Goal: Task Accomplishment & Management: Manage account settings

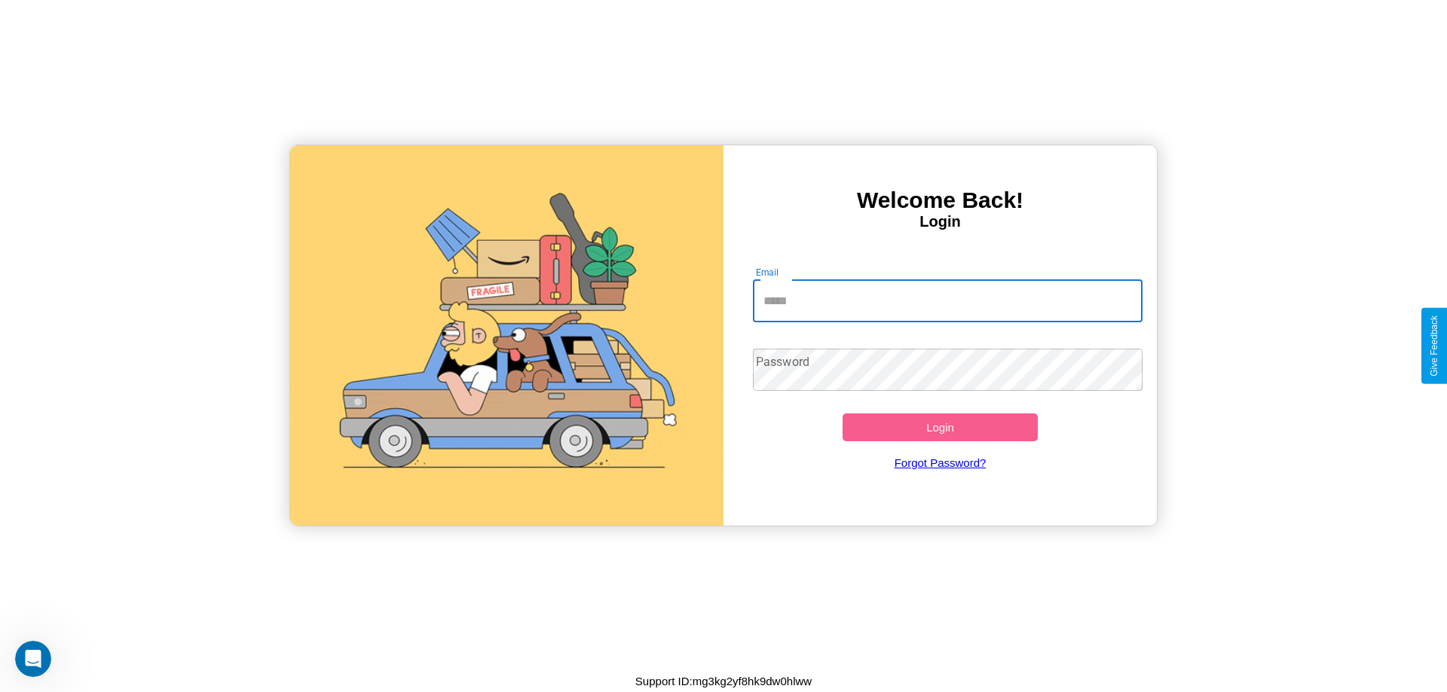
click at [947, 301] on input "Email" at bounding box center [948, 301] width 390 height 42
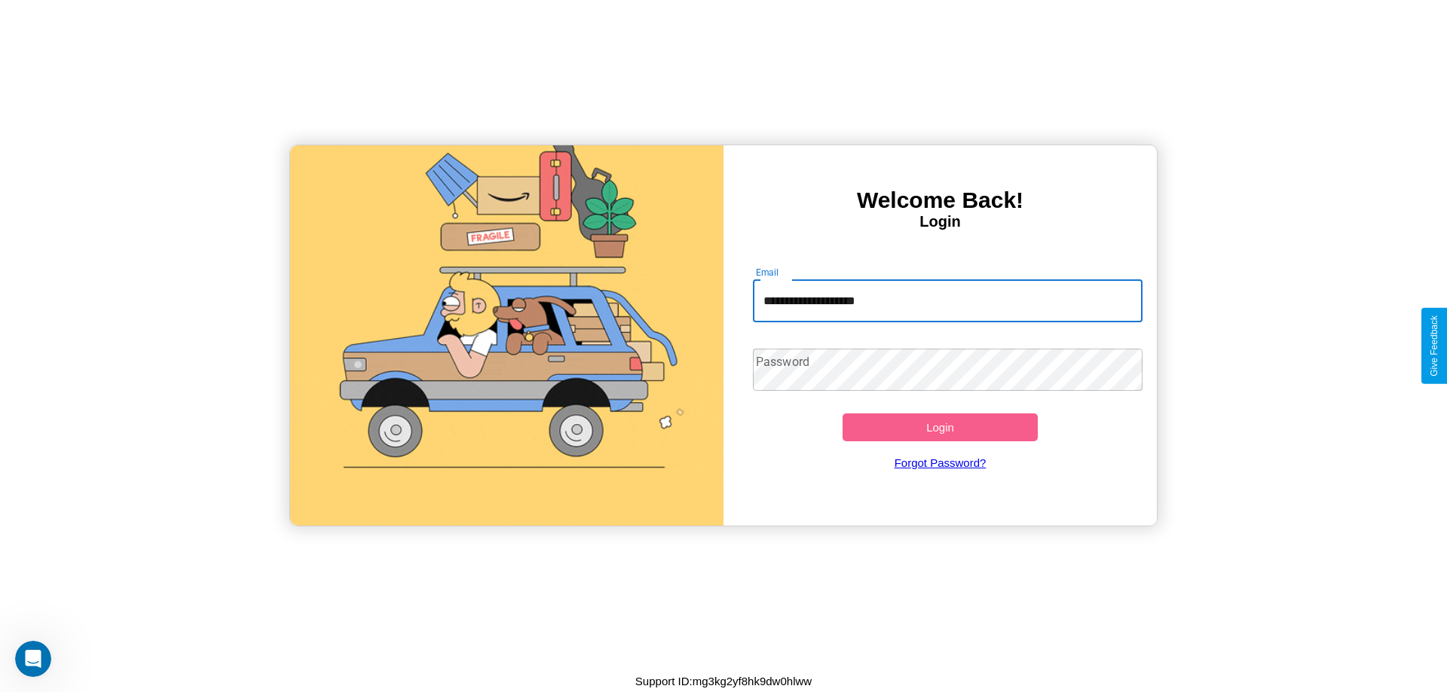
type input "**********"
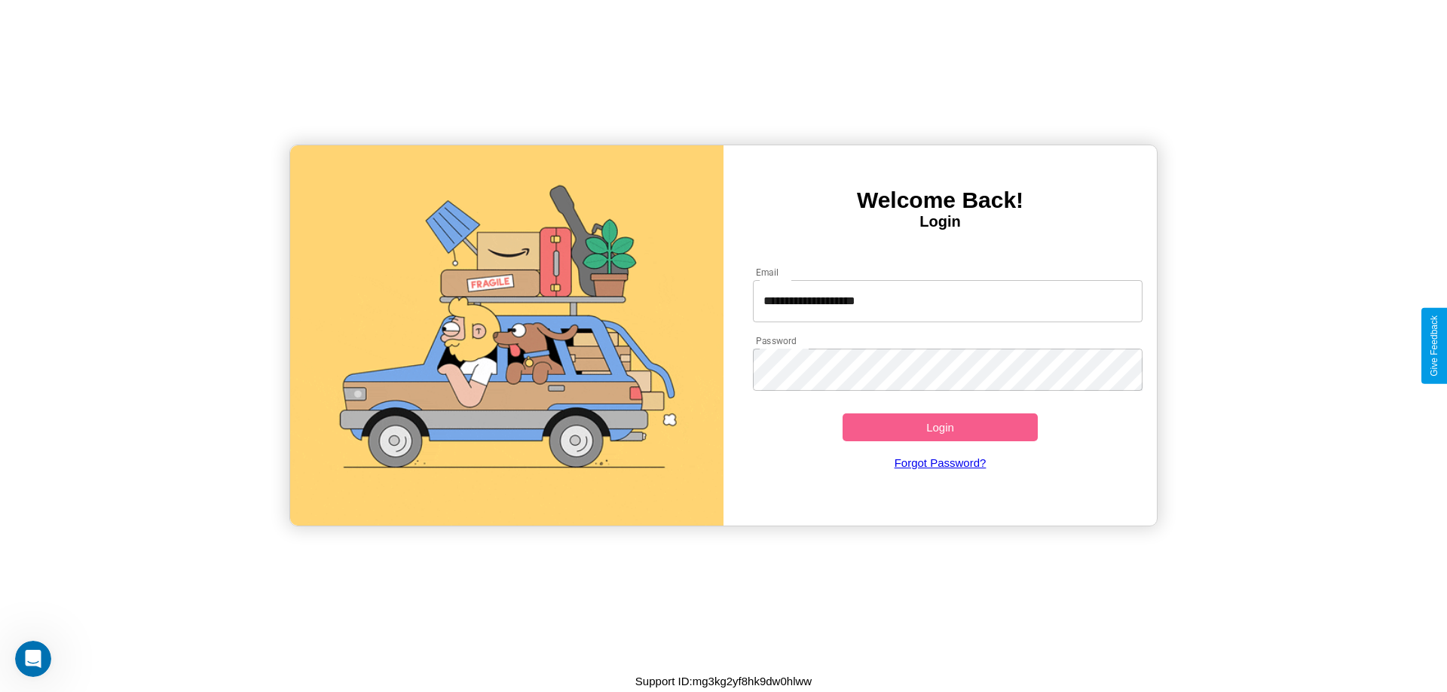
click at [940, 427] on button "Login" at bounding box center [939, 428] width 195 height 28
